Goal: Information Seeking & Learning: Understand process/instructions

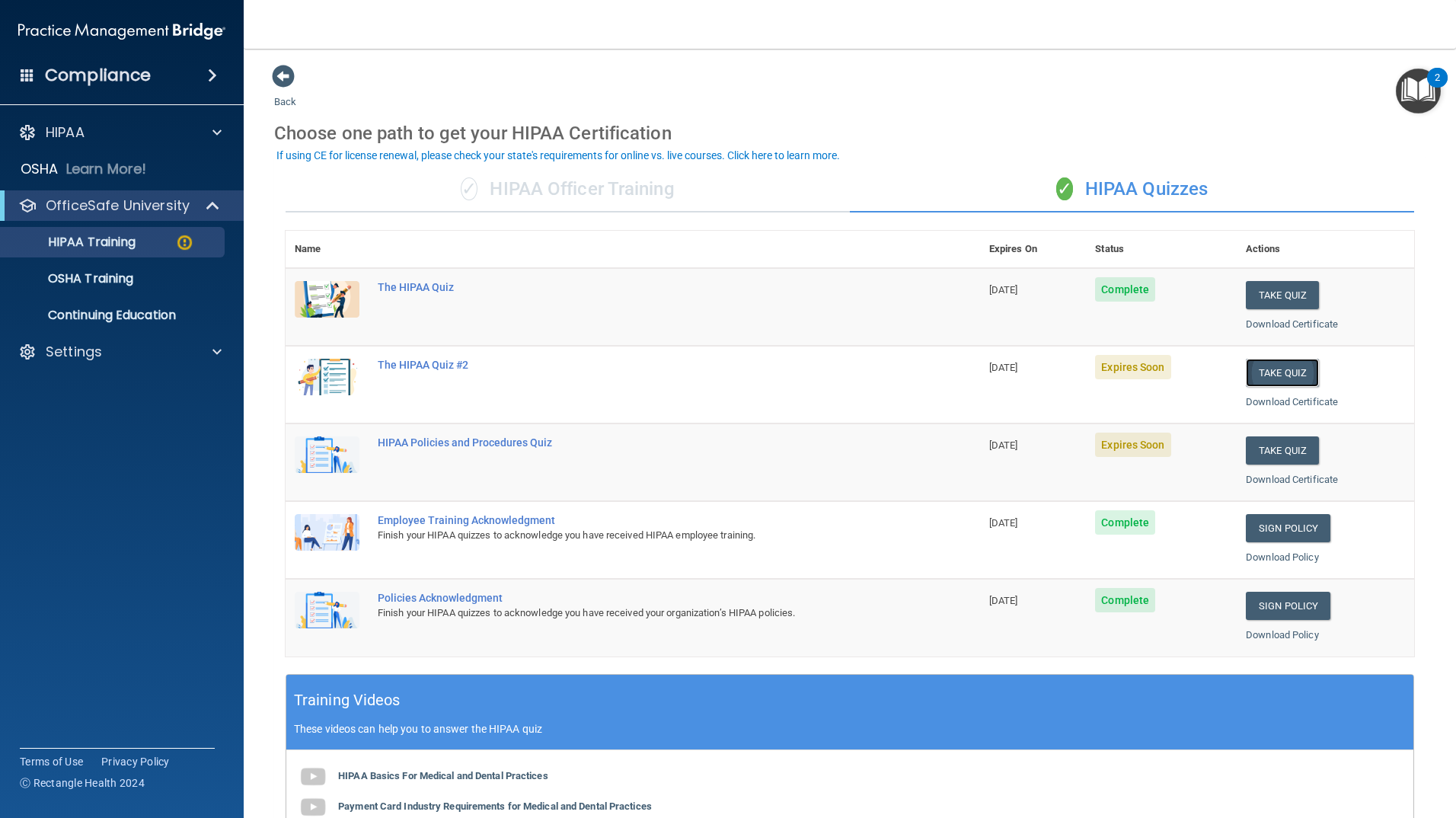
click at [572, 286] on button "Take Quiz" at bounding box center [1282, 373] width 73 height 28
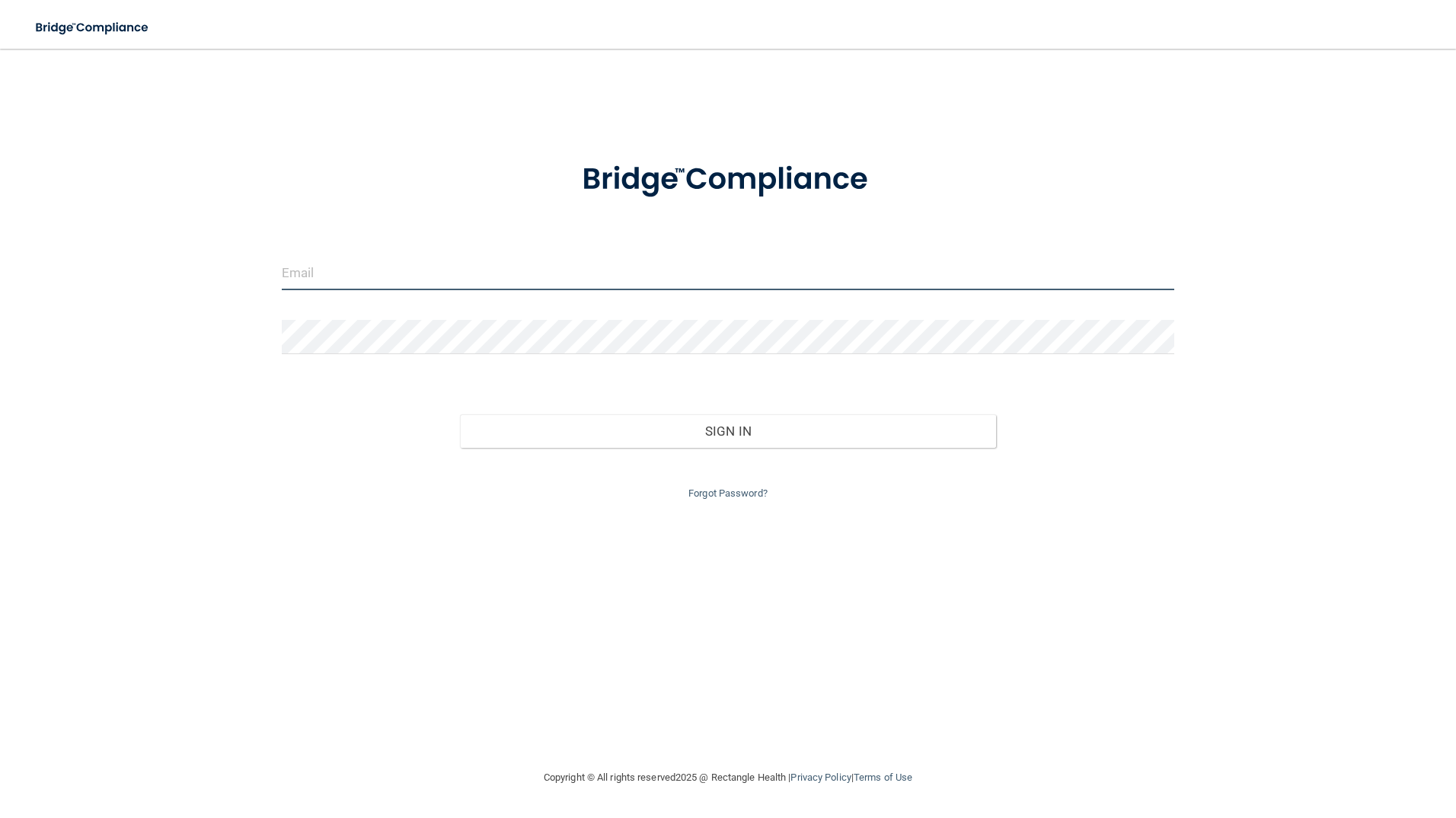
click at [430, 272] on input "email" at bounding box center [728, 272] width 893 height 34
type input "[EMAIL_ADDRESS][DOMAIN_NAME]"
